Goal: Task Accomplishment & Management: Complete application form

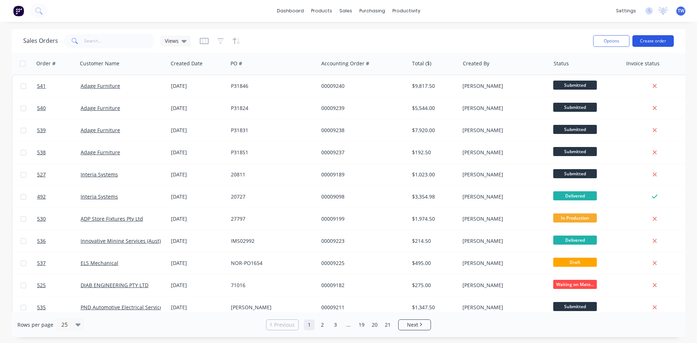
click at [654, 45] on button "Create order" at bounding box center [652, 41] width 41 height 12
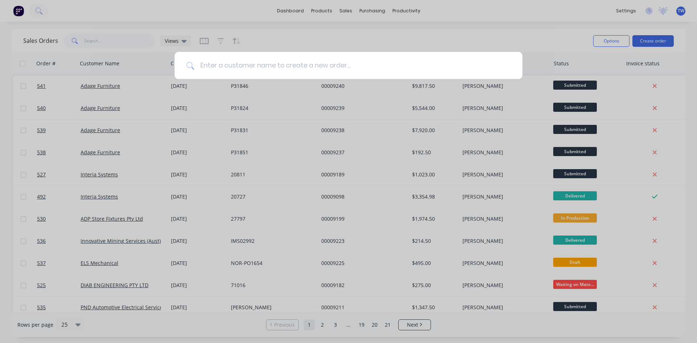
click at [403, 61] on input at bounding box center [352, 65] width 317 height 27
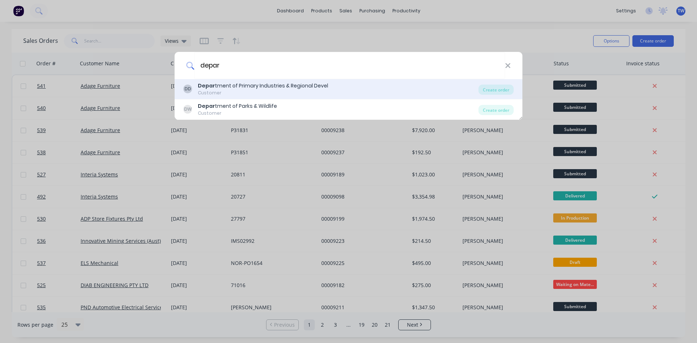
type input "depar"
click at [294, 88] on div "Depar tment of Primary Industries & Regional Devel" at bounding box center [263, 86] width 130 height 8
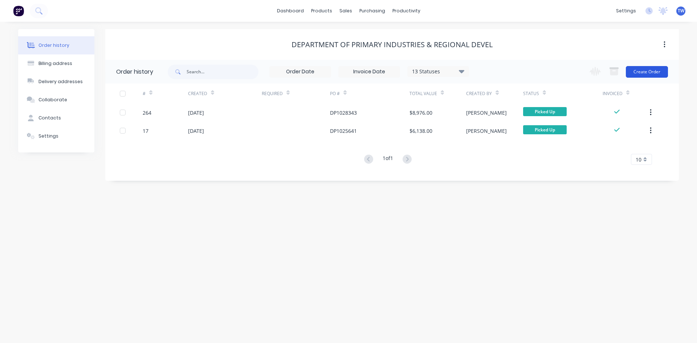
click at [628, 71] on button "Create Order" at bounding box center [647, 72] width 42 height 12
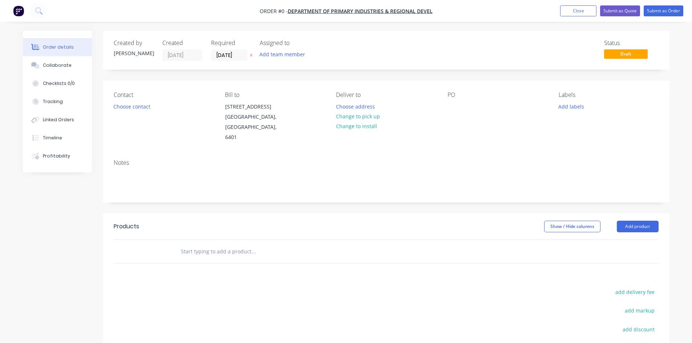
click at [249, 55] on button at bounding box center [251, 55] width 8 height 8
click at [362, 118] on button "Change to pick up" at bounding box center [358, 116] width 52 height 10
click at [454, 107] on div at bounding box center [453, 106] width 12 height 11
click at [627, 221] on button "Add product" at bounding box center [637, 227] width 42 height 12
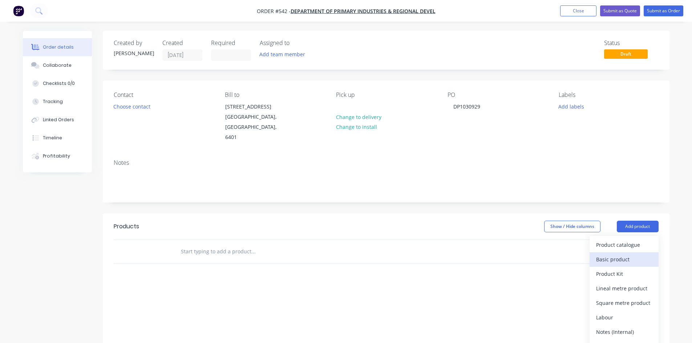
click at [623, 254] on div "Basic product" at bounding box center [624, 259] width 56 height 11
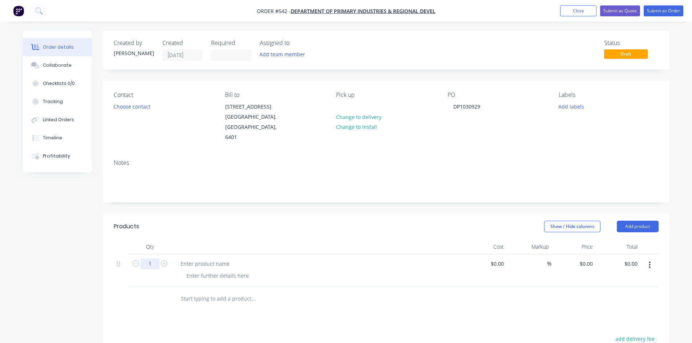
click at [154, 258] on input "1" at bounding box center [150, 263] width 19 height 11
type input "4"
click at [201, 258] on div at bounding box center [205, 263] width 61 height 11
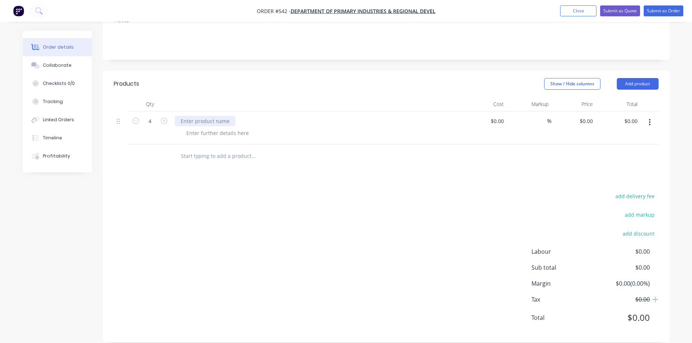
click at [212, 116] on div at bounding box center [205, 121] width 61 height 11
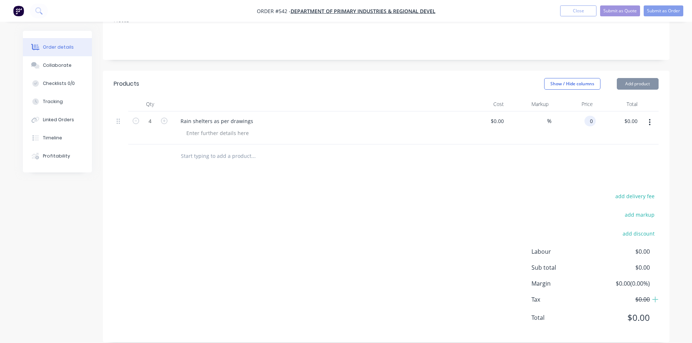
click at [589, 116] on input "0" at bounding box center [591, 121] width 8 height 11
click at [590, 116] on input "0" at bounding box center [587, 121] width 17 height 11
type input "$1,865.00"
type input "$7,460.00"
click at [659, 11] on button "Submit as Order" at bounding box center [663, 10] width 40 height 11
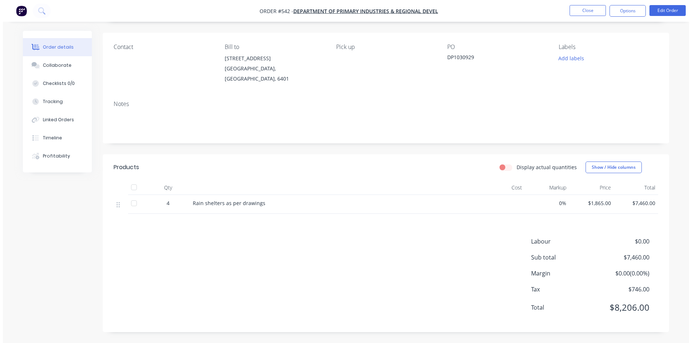
scroll to position [0, 0]
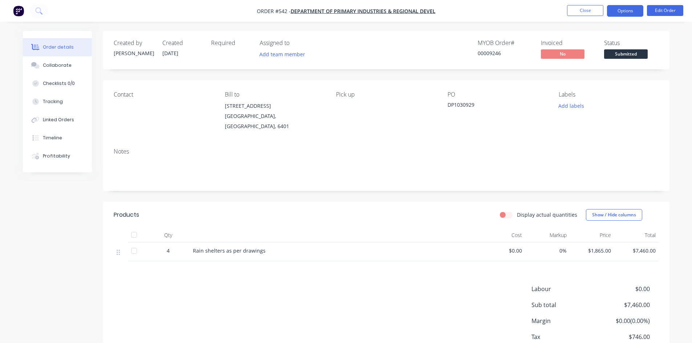
click at [620, 12] on button "Options" at bounding box center [625, 11] width 36 height 12
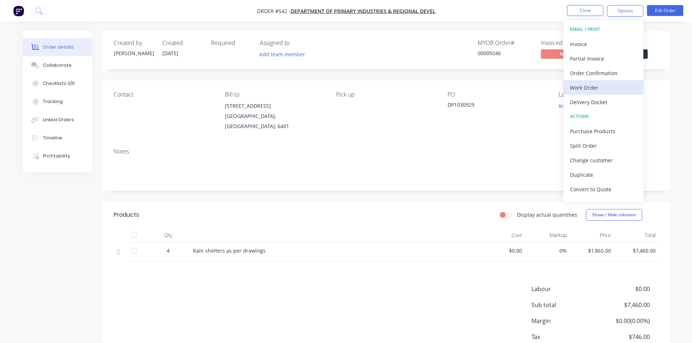
click at [589, 90] on div "Work Order" at bounding box center [603, 87] width 67 height 11
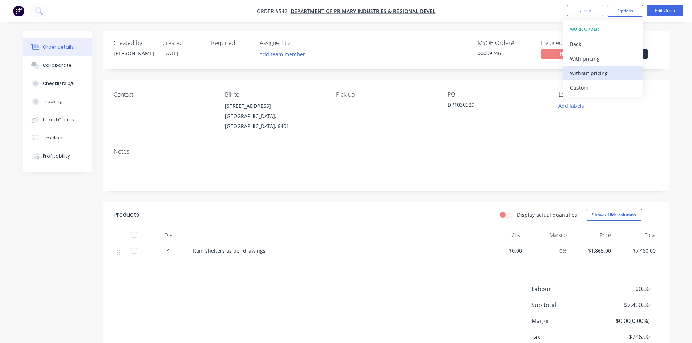
drag, startPoint x: 602, startPoint y: 75, endPoint x: 614, endPoint y: 69, distance: 13.0
click at [603, 75] on div "Without pricing" at bounding box center [603, 73] width 67 height 11
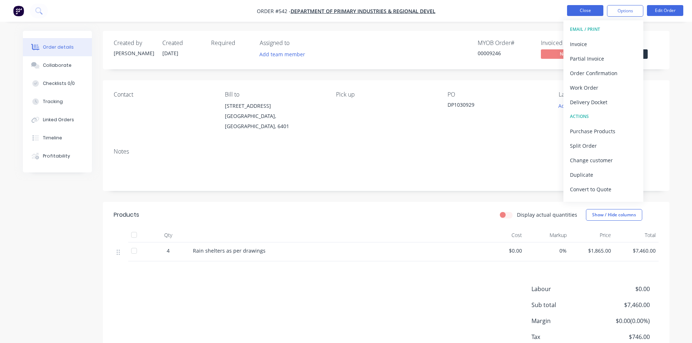
click at [598, 7] on button "Close" at bounding box center [585, 10] width 36 height 11
